Goal: Transaction & Acquisition: Book appointment/travel/reservation

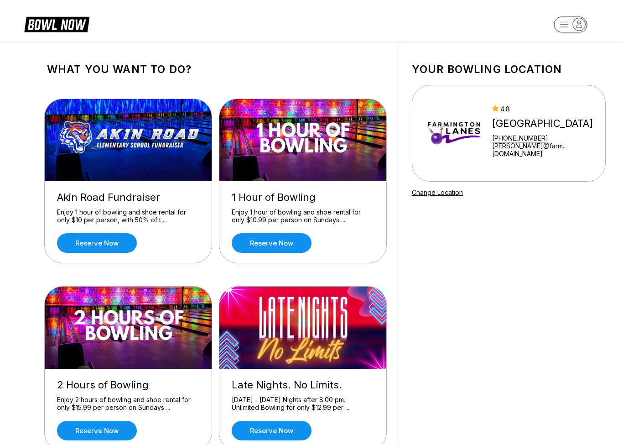
click at [120, 241] on link "Reserve now" at bounding box center [97, 243] width 80 height 20
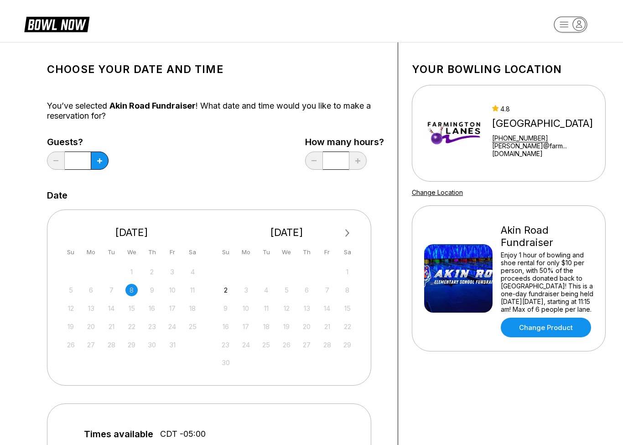
click at [116, 345] on div "28" at bounding box center [111, 345] width 12 height 12
click at [116, 346] on div "28" at bounding box center [111, 345] width 12 height 12
click at [251, 292] on div "3" at bounding box center [246, 290] width 12 height 12
click at [246, 299] on div "1 2 3 4 5 6 7 8 9 10 11 12 13 14 15 16 17 18 19 20 21 22 23 24 25 26 27 28 29 3…" at bounding box center [287, 317] width 137 height 104
click at [352, 234] on button "Next Month" at bounding box center [347, 233] width 15 height 15
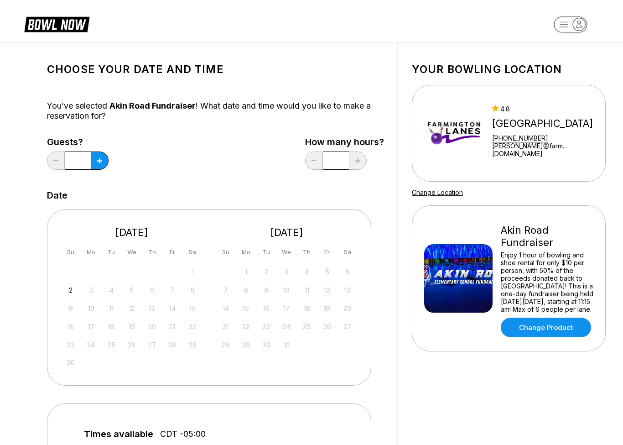
click at [104, 161] on button at bounding box center [100, 160] width 18 height 18
click at [110, 157] on div "Guests? * How many hours? *" at bounding box center [215, 155] width 337 height 37
click at [103, 164] on button at bounding box center [100, 160] width 18 height 18
click at [102, 164] on button at bounding box center [100, 160] width 18 height 18
click at [107, 165] on button at bounding box center [100, 160] width 18 height 18
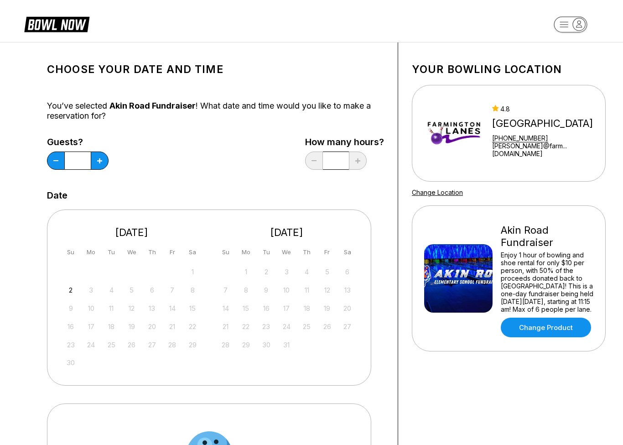
click at [104, 166] on button at bounding box center [100, 160] width 18 height 18
type input "*"
click at [238, 166] on div "Guests? * How many hours? *" at bounding box center [215, 155] width 337 height 37
click at [565, 337] on link "Change Product" at bounding box center [546, 328] width 90 height 20
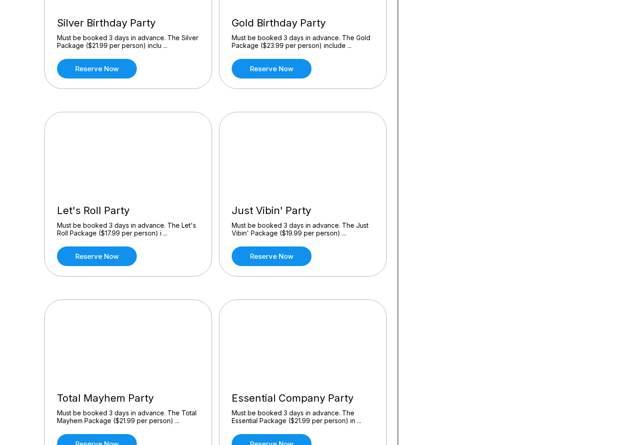
scroll to position [737, 0]
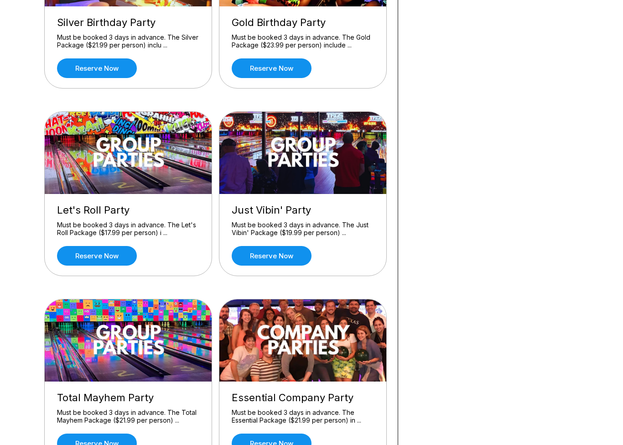
click at [125, 259] on link "Reserve now" at bounding box center [97, 256] width 80 height 20
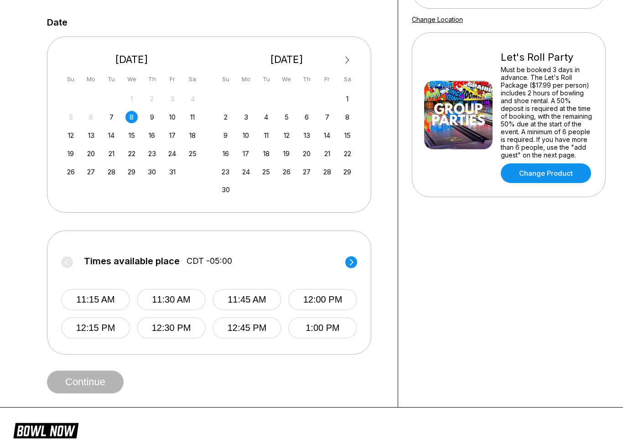
scroll to position [172, 0]
click at [116, 173] on div "28" at bounding box center [111, 172] width 12 height 12
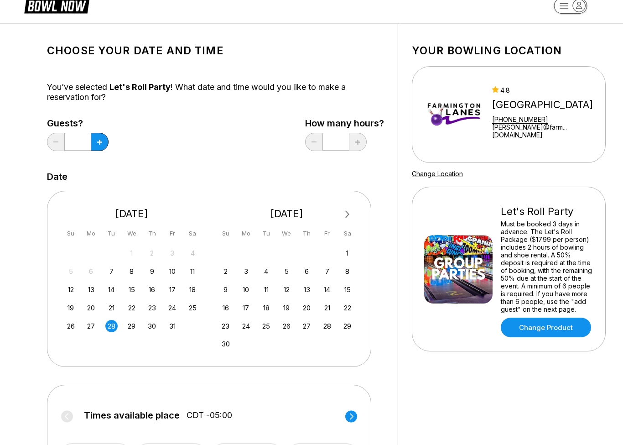
scroll to position [0, 0]
